Goal: Information Seeking & Learning: Check status

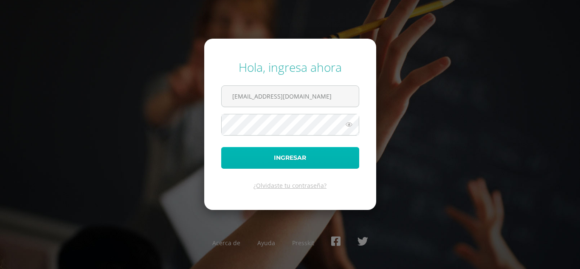
click at [303, 163] on button "Ingresar" at bounding box center [290, 158] width 138 height 22
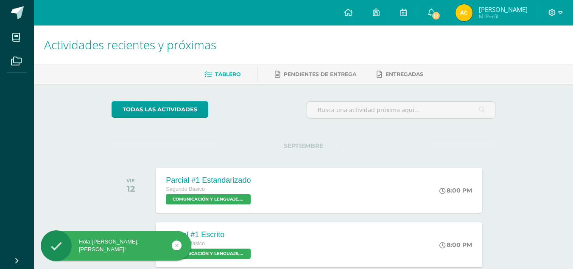
click at [473, 9] on img at bounding box center [464, 12] width 17 height 17
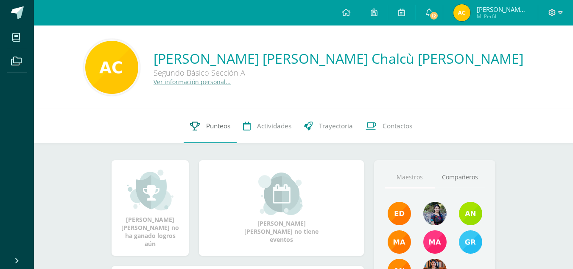
click at [207, 121] on link "Punteos" at bounding box center [210, 126] width 53 height 34
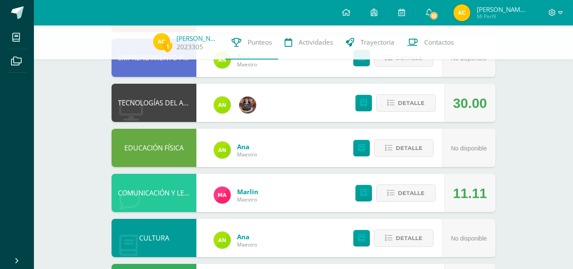
scroll to position [141, 0]
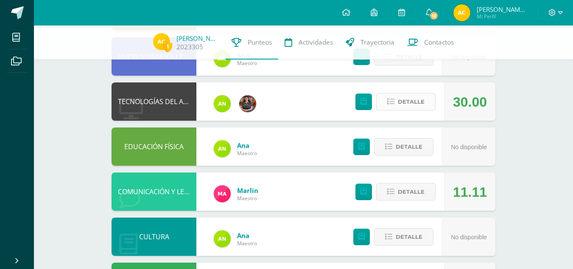
click at [421, 101] on span "Detalle" at bounding box center [411, 102] width 27 height 16
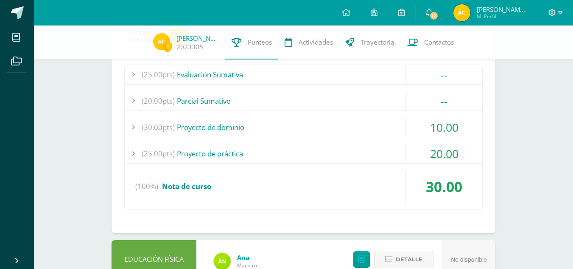
scroll to position [247, 0]
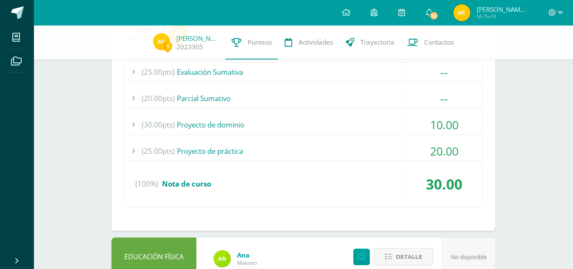
click at [288, 157] on div "(25.00pts) Proyecto de práctica" at bounding box center [304, 150] width 358 height 19
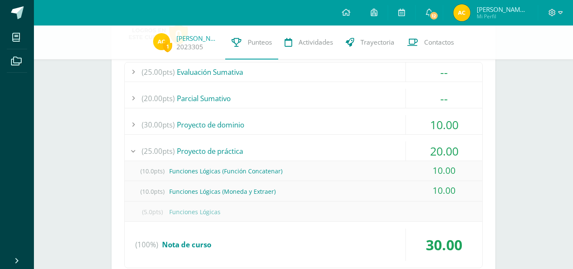
click at [288, 157] on div "(25.00pts) Proyecto de práctica" at bounding box center [304, 150] width 358 height 19
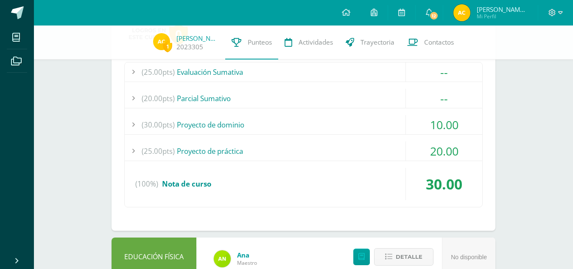
click at [342, 124] on div "(30.00pts) Proyecto de dominio" at bounding box center [304, 124] width 358 height 19
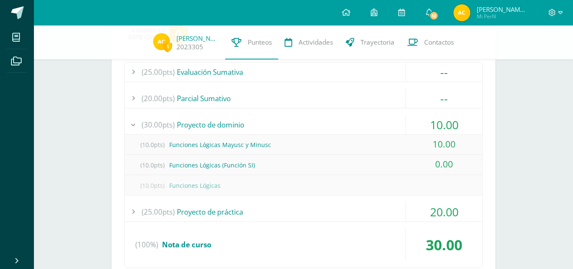
click at [342, 124] on div "(30.00pts) Proyecto de dominio" at bounding box center [304, 124] width 358 height 19
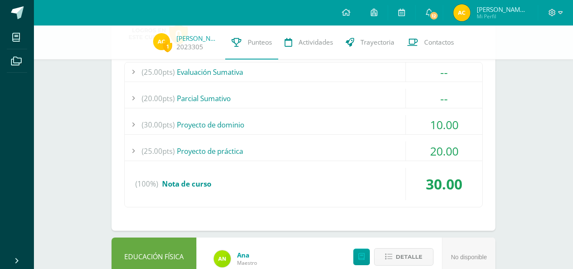
click at [342, 124] on div "(30.00pts) Proyecto de dominio" at bounding box center [304, 124] width 358 height 19
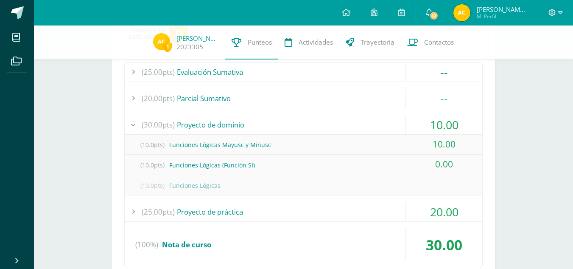
click at [342, 124] on div "(30.00pts) Proyecto de dominio" at bounding box center [304, 124] width 358 height 19
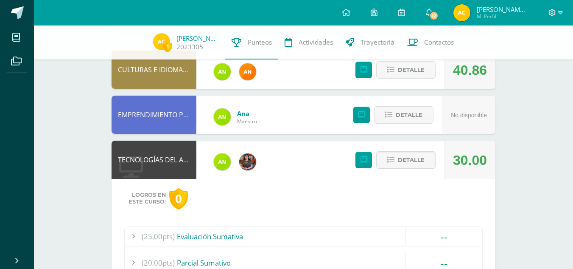
scroll to position [0, 0]
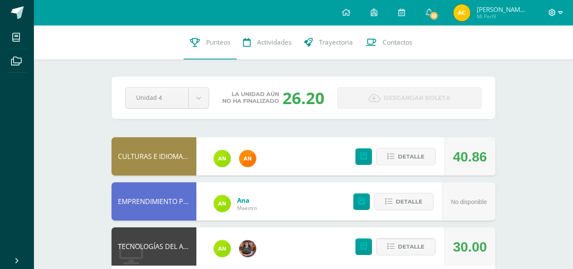
click at [549, 11] on icon at bounding box center [553, 13] width 8 height 8
click at [524, 56] on span "Cerrar sesión" at bounding box center [534, 57] width 38 height 8
